Goal: Task Accomplishment & Management: Manage account settings

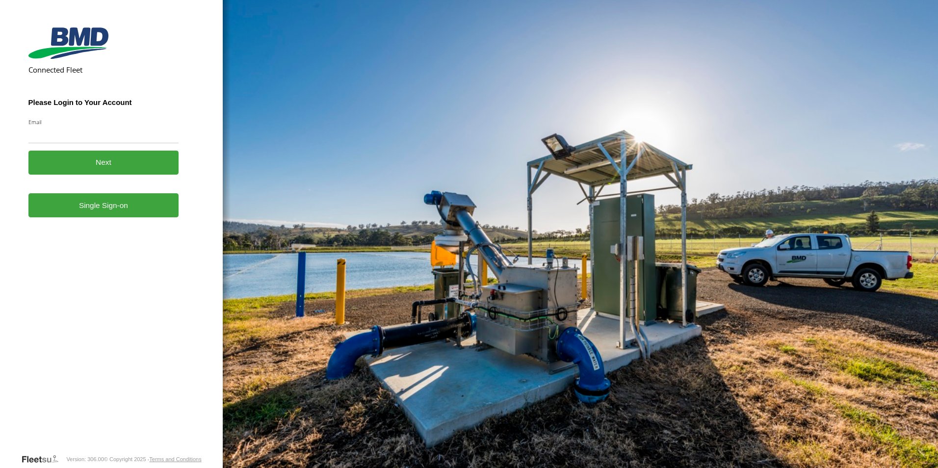
click at [98, 132] on input "Email" at bounding box center [103, 135] width 151 height 18
type input "**********"
click at [102, 162] on button "Next" at bounding box center [103, 163] width 151 height 24
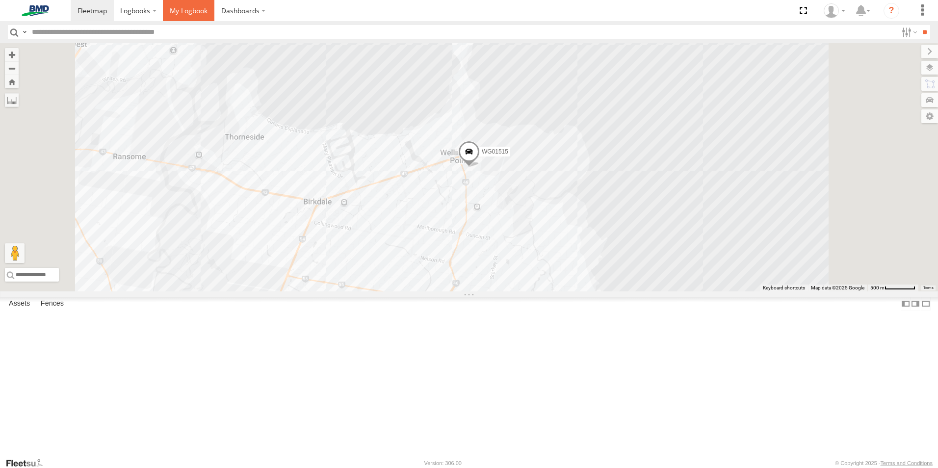
click at [187, 15] on span at bounding box center [189, 10] width 38 height 9
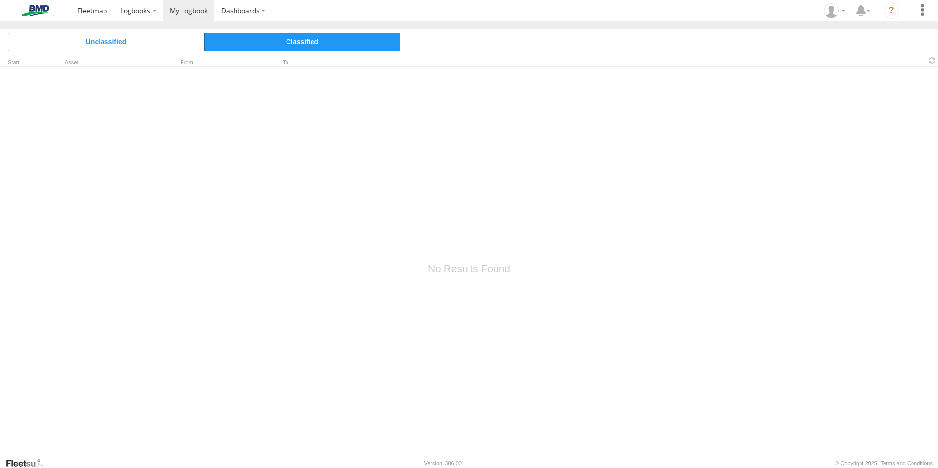
click at [307, 46] on span "Classified" at bounding box center [302, 42] width 196 height 18
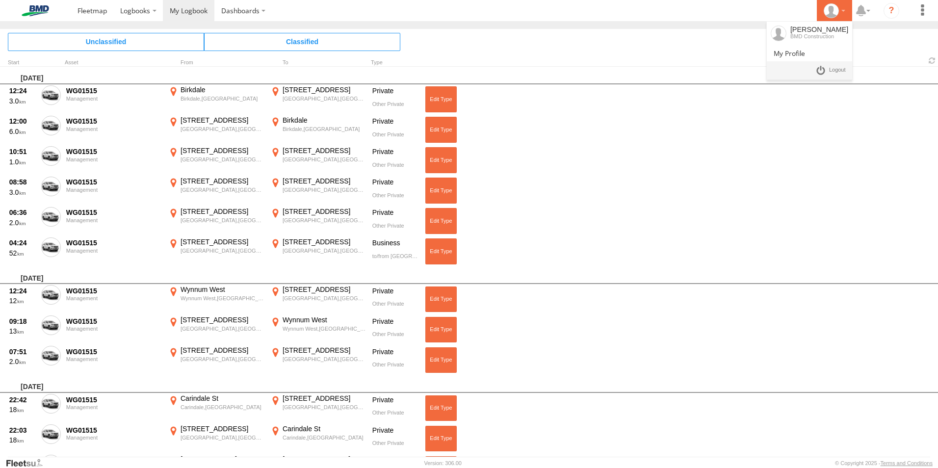
click at [837, 8] on icon at bounding box center [831, 10] width 15 height 15
click at [831, 71] on span at bounding box center [837, 70] width 17 height 11
